Goal: Task Accomplishment & Management: Complete application form

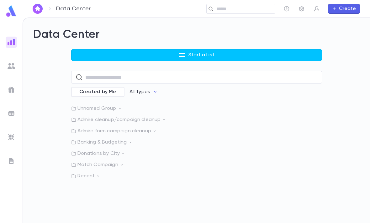
scroll to position [20, 0]
click at [11, 11] on img at bounding box center [11, 11] width 13 height 12
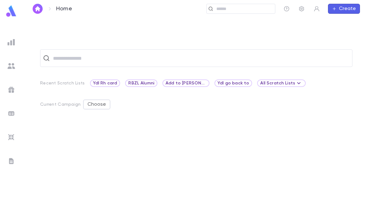
scroll to position [20, 0]
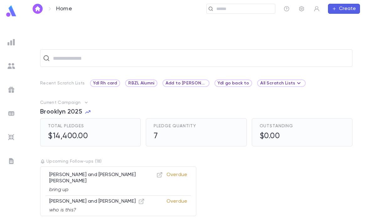
click at [14, 138] on img at bounding box center [12, 138] width 8 height 8
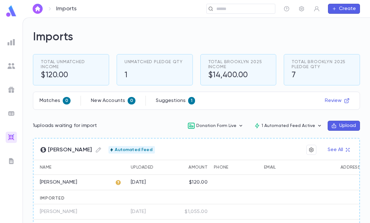
click at [337, 96] on button "Review" at bounding box center [337, 101] width 32 height 10
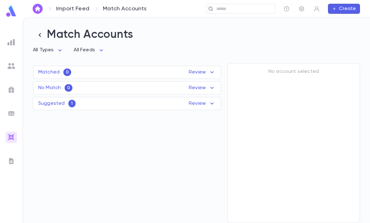
click at [186, 100] on div "Suggested 1 Review" at bounding box center [126, 104] width 187 height 8
click at [188, 125] on div "[PERSON_NAME]" at bounding box center [154, 133] width 85 height 16
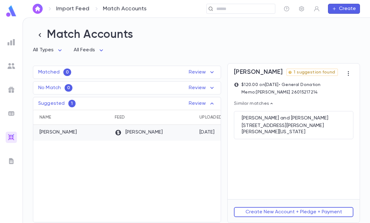
scroll to position [20, 0]
click at [312, 123] on div "[STREET_ADDRESS][PERSON_NAME][PERSON_NAME][US_STATE]" at bounding box center [294, 129] width 104 height 13
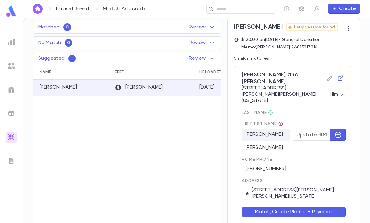
scroll to position [45, 0]
click at [297, 208] on button "Match, Create Pledge + Payment" at bounding box center [294, 213] width 104 height 10
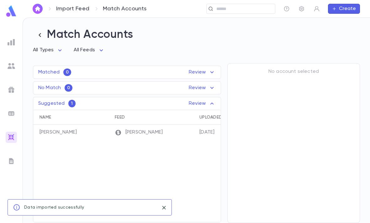
scroll to position [0, 0]
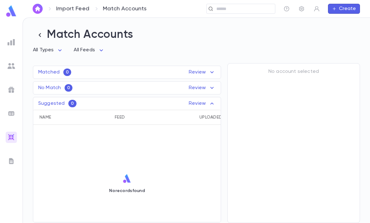
click at [12, 40] on img at bounding box center [12, 43] width 8 height 8
